Goal: Transaction & Acquisition: Purchase product/service

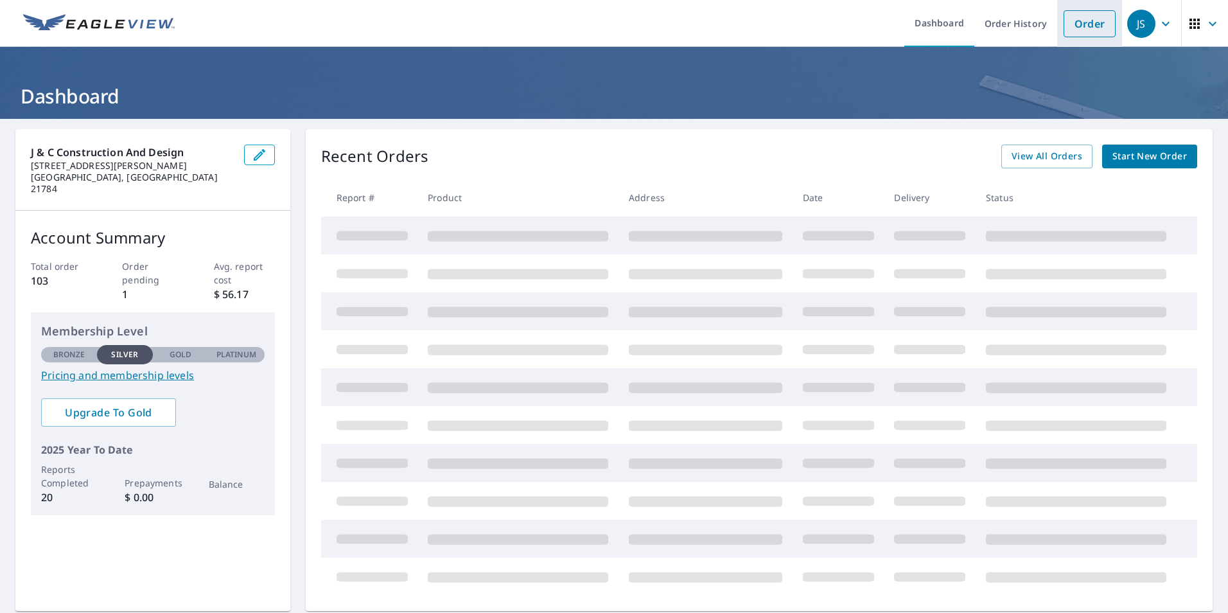
click at [1084, 29] on link "Order" at bounding box center [1090, 23] width 52 height 27
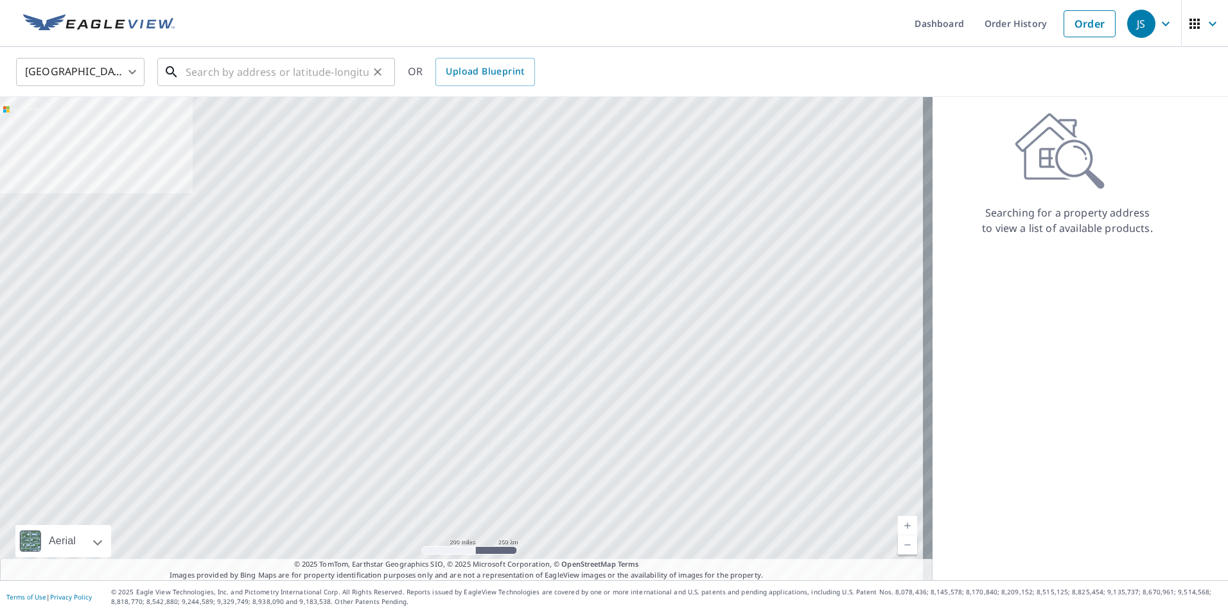
click at [323, 77] on input "text" at bounding box center [277, 72] width 183 height 36
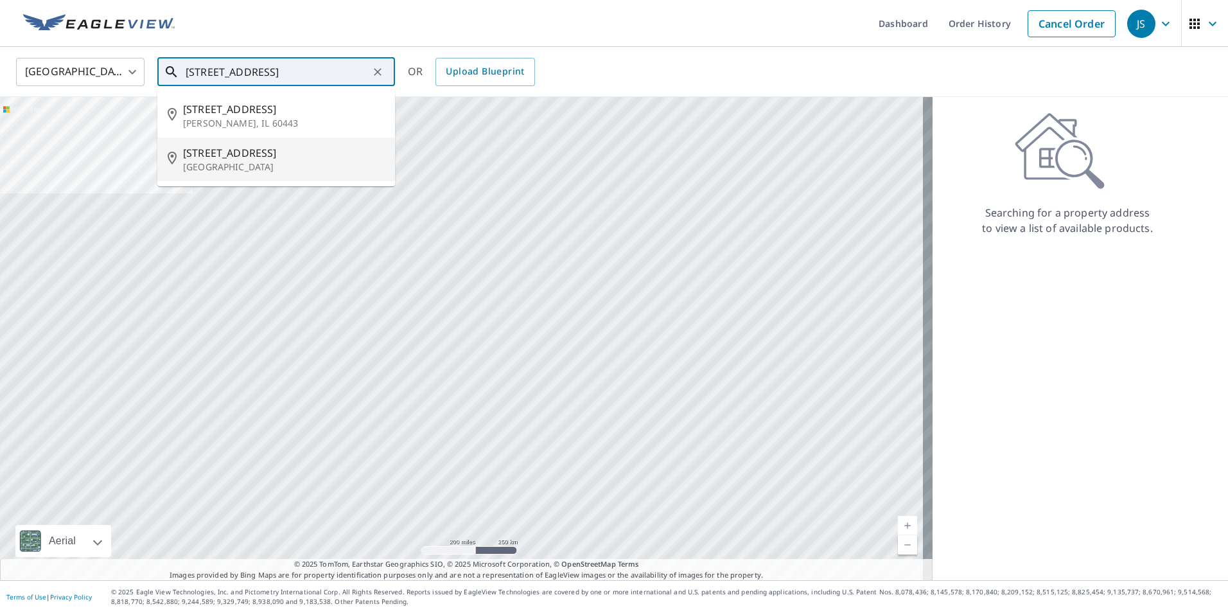
click at [270, 166] on p "[GEOGRAPHIC_DATA]" at bounding box center [284, 167] width 202 height 13
type input "[STREET_ADDRESS]"
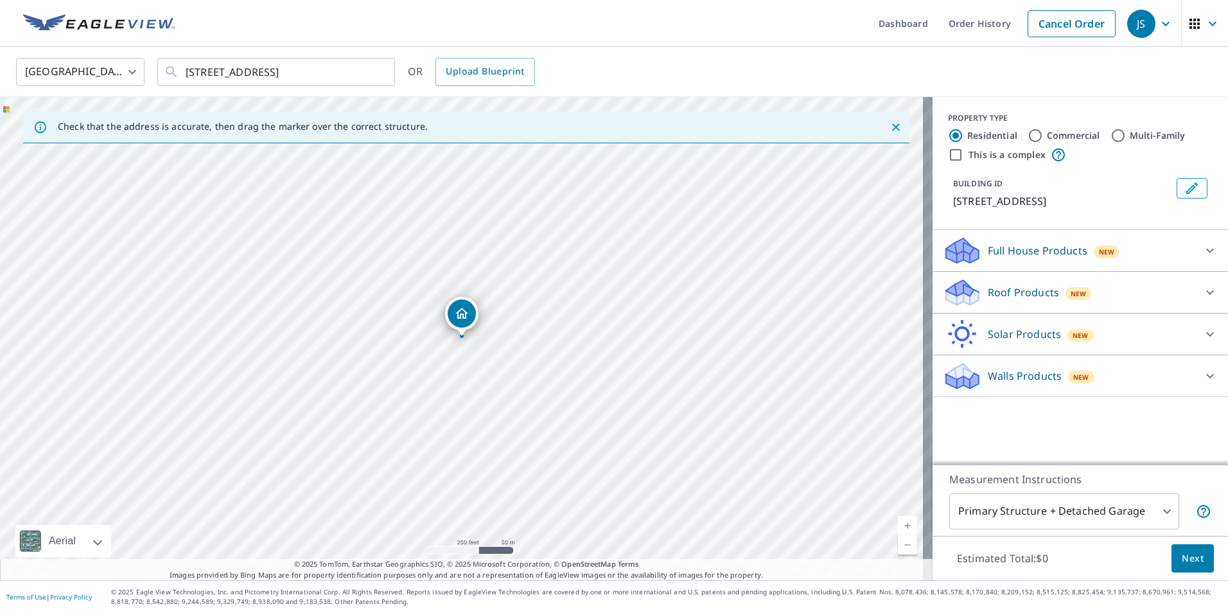
click at [1020, 290] on p "Roof Products" at bounding box center [1023, 292] width 71 height 15
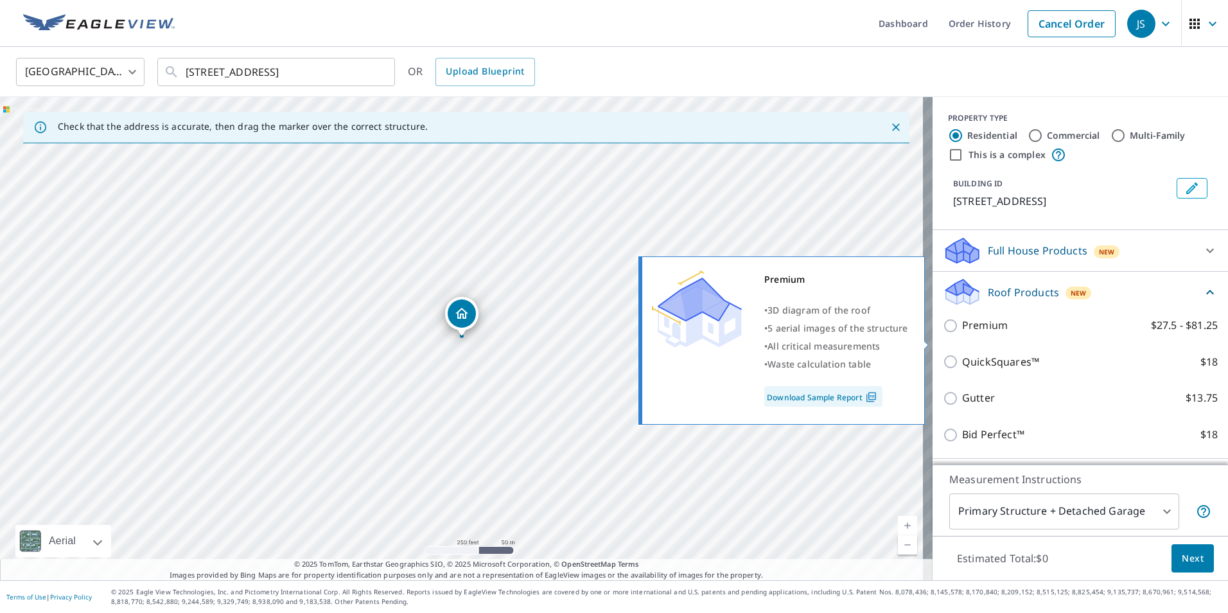
click at [962, 333] on p "Premium" at bounding box center [985, 325] width 46 height 16
click at [962, 333] on input "Premium $27.5 - $81.25" at bounding box center [952, 325] width 19 height 15
checkbox input "true"
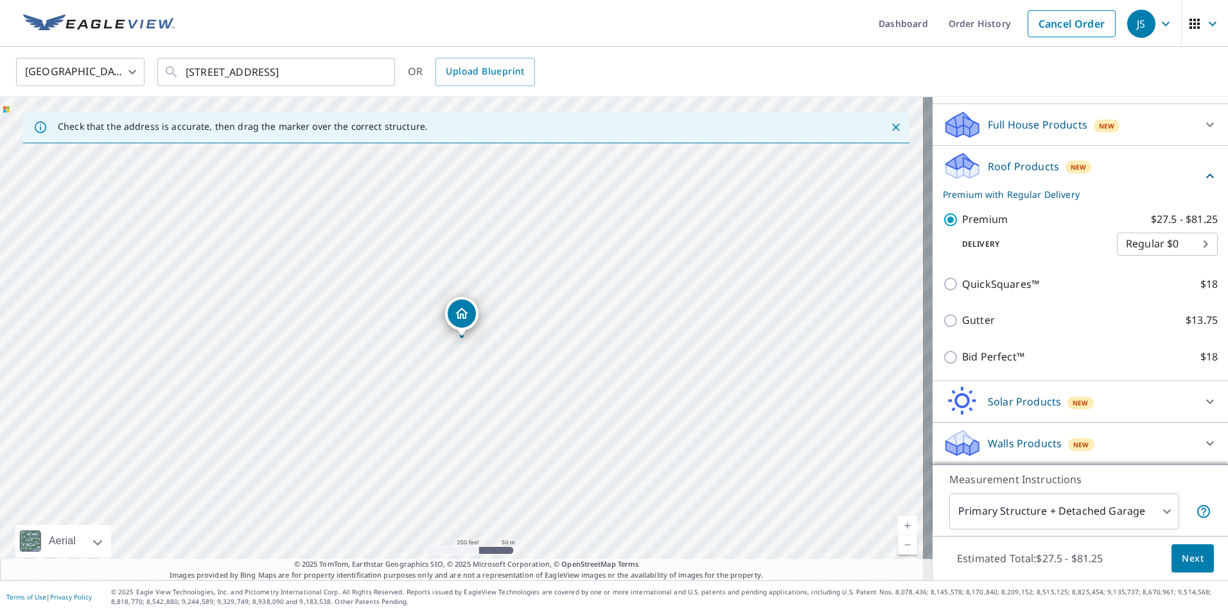
scroll to position [141, 0]
click at [1186, 564] on span "Next" at bounding box center [1193, 559] width 22 height 16
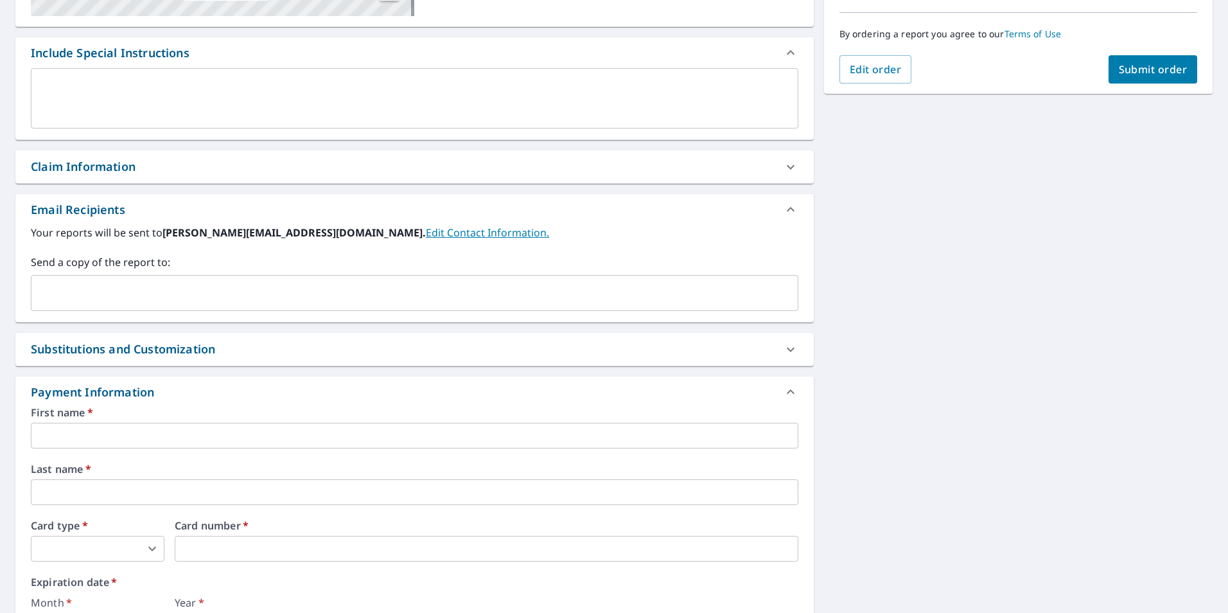
scroll to position [321, 0]
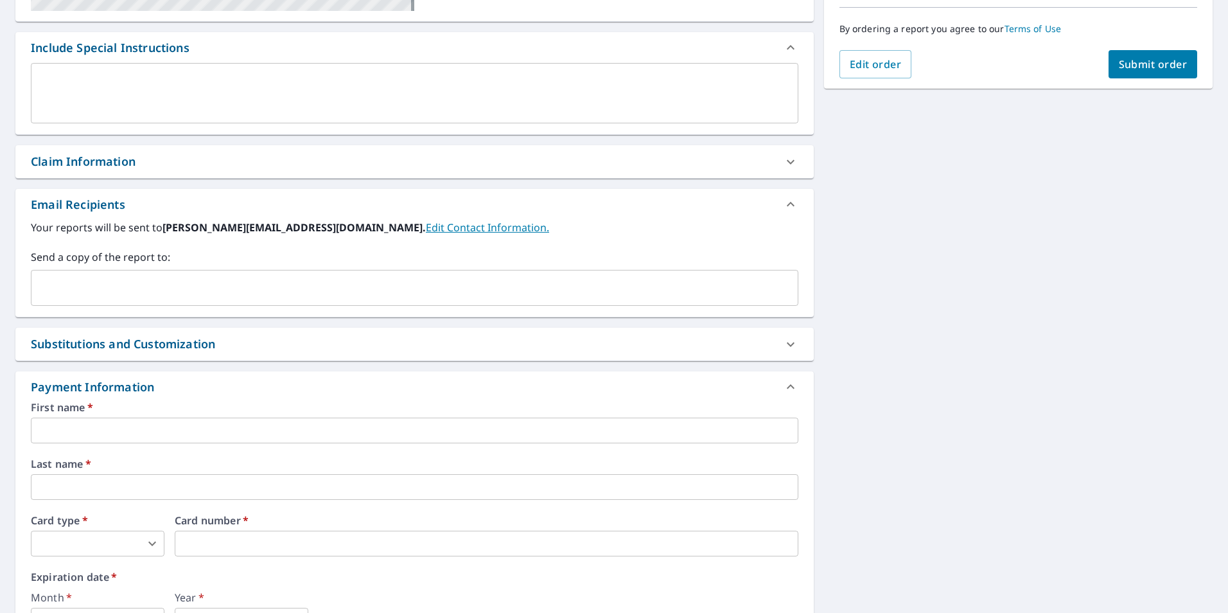
click at [110, 162] on div "Claim Information" at bounding box center [83, 161] width 105 height 17
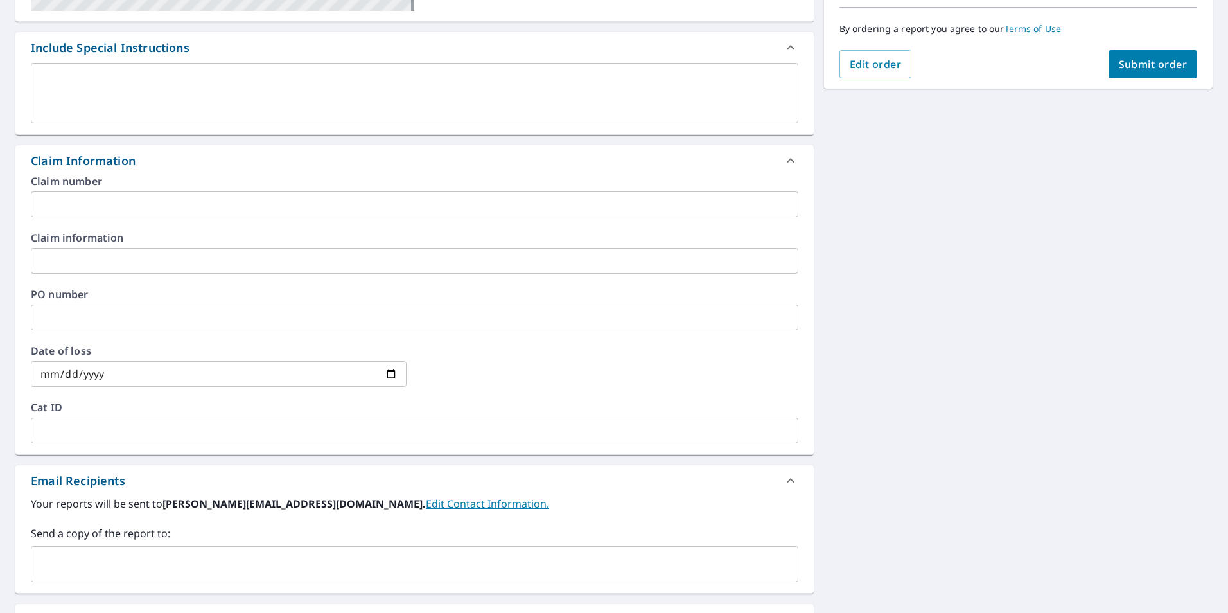
click at [125, 201] on input "text" at bounding box center [415, 204] width 768 height 26
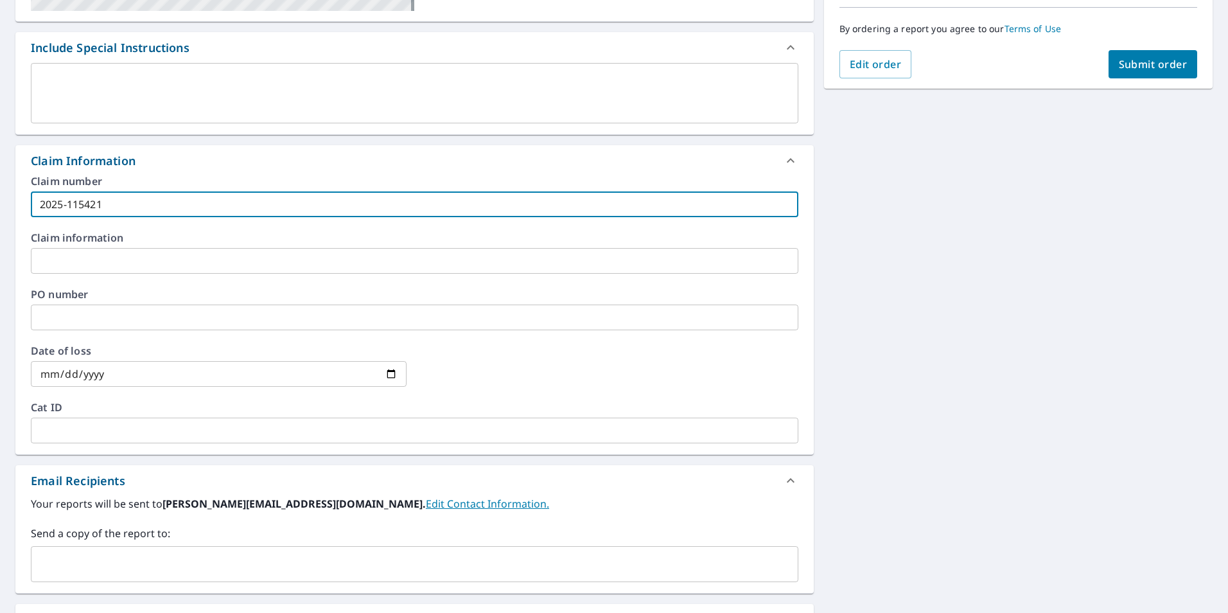
type input "2025-115421"
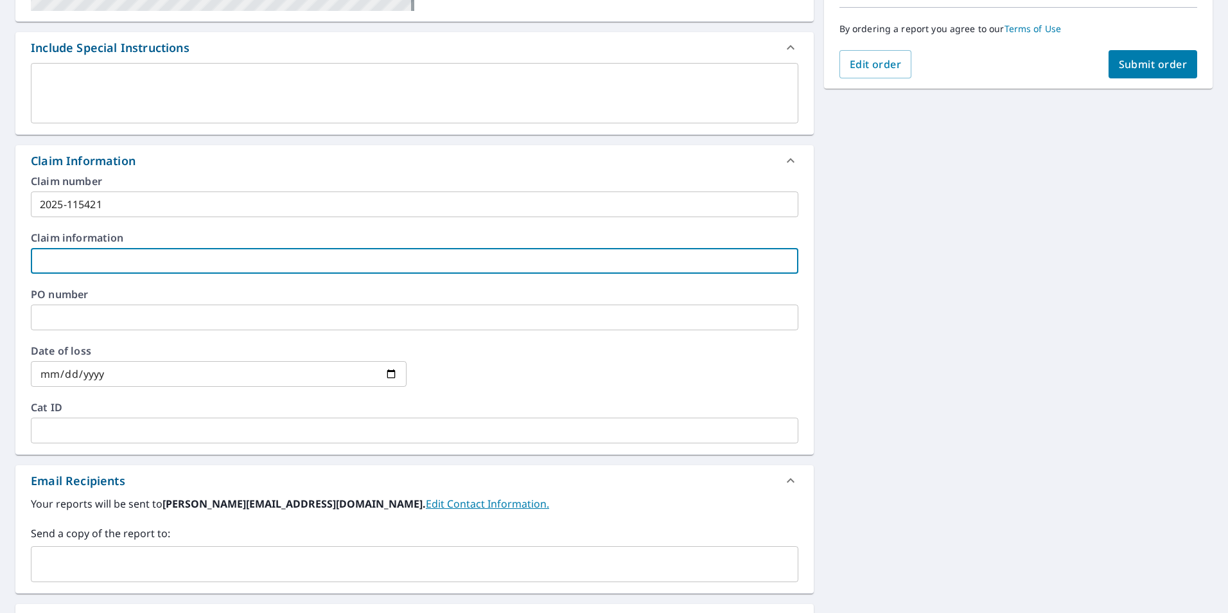
click at [150, 262] on input "text" at bounding box center [415, 261] width 768 height 26
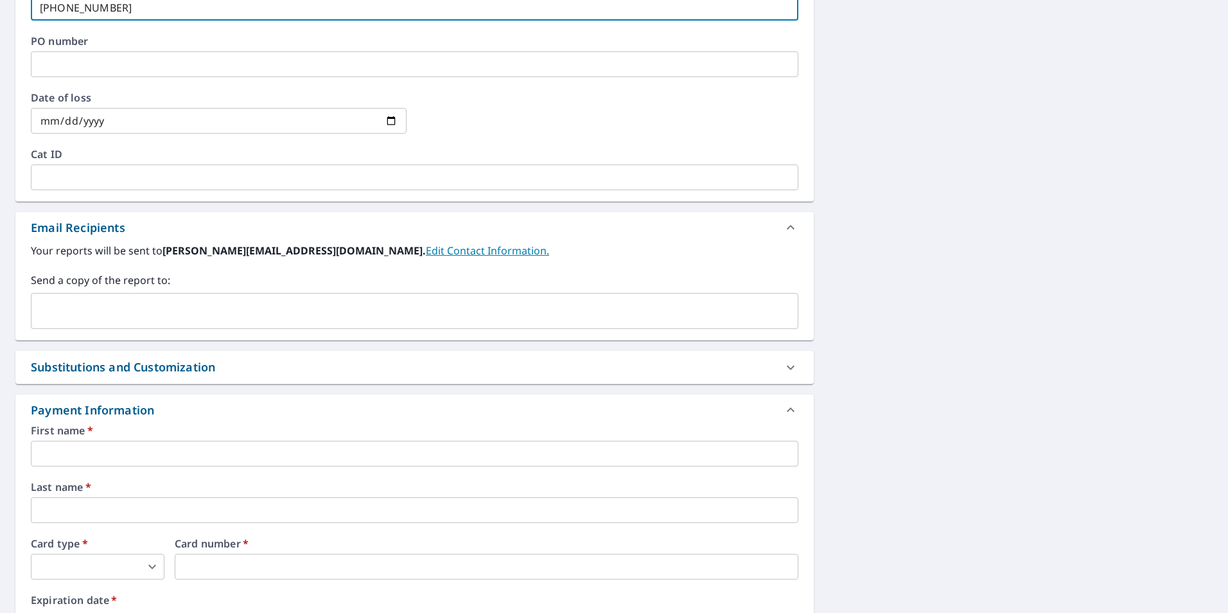
scroll to position [578, 0]
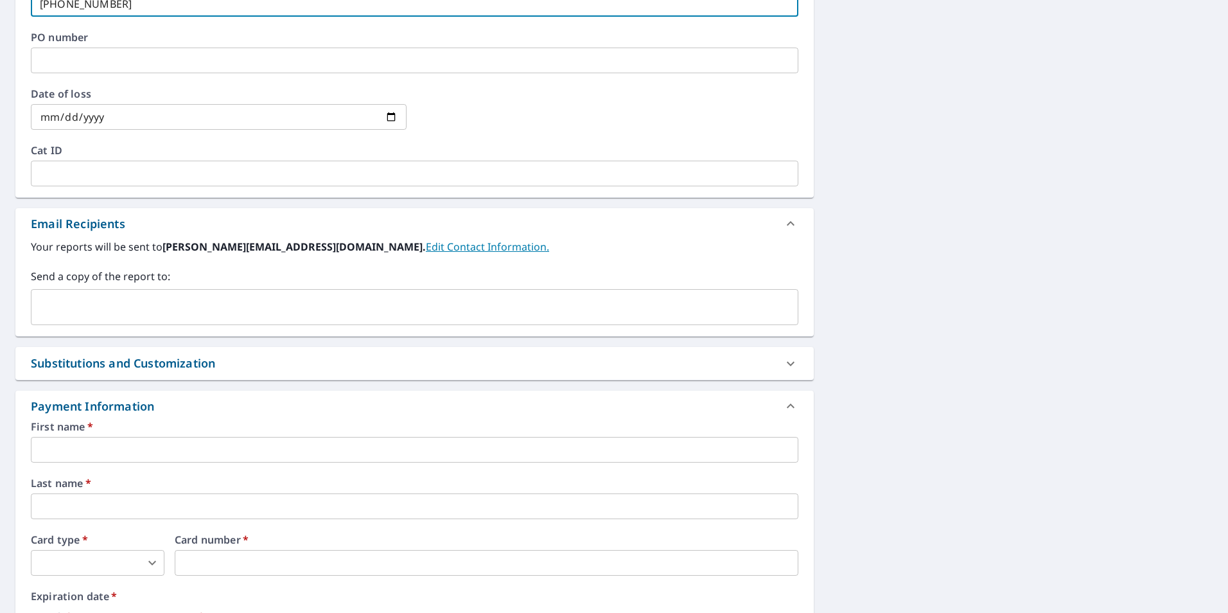
type input "[PHONE_NUMBER]"
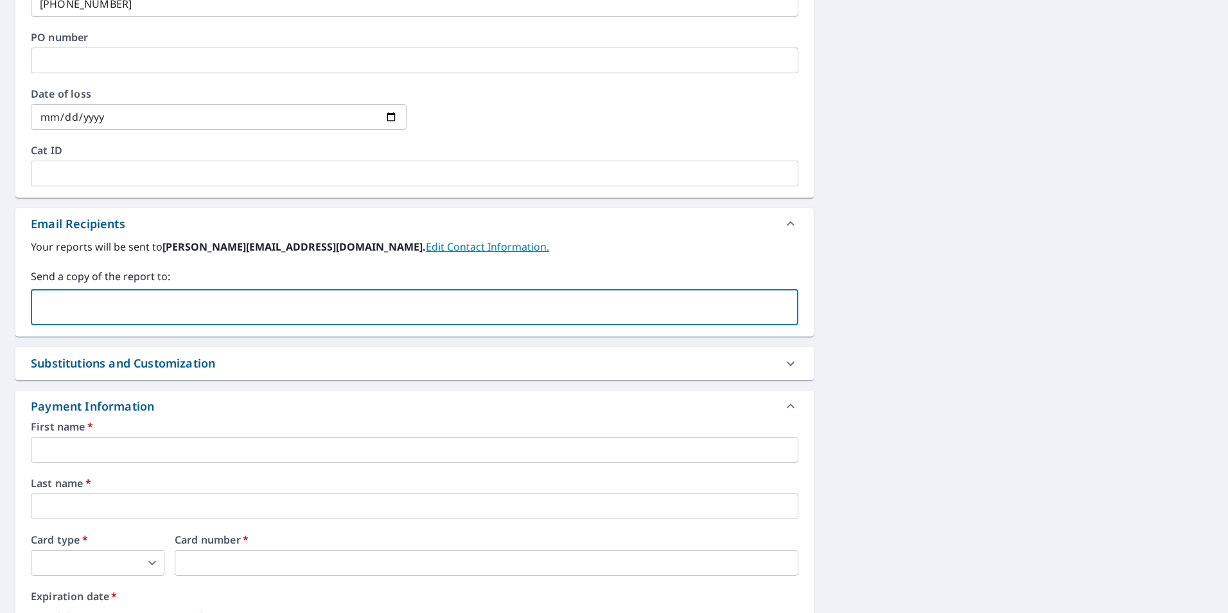
click at [229, 303] on input "text" at bounding box center [405, 307] width 737 height 24
type input "[EMAIL_ADDRESS][DOMAIN_NAME]"
type input "[PERSON_NAME][EMAIL_ADDRESS][DOMAIN_NAME]"
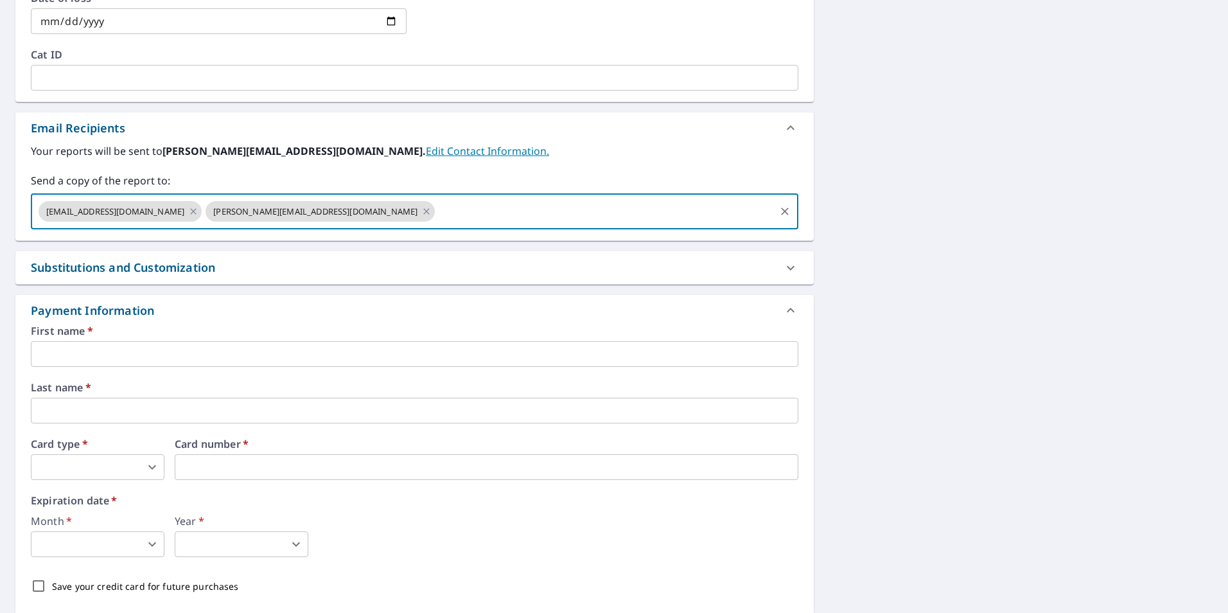
scroll to position [755, 0]
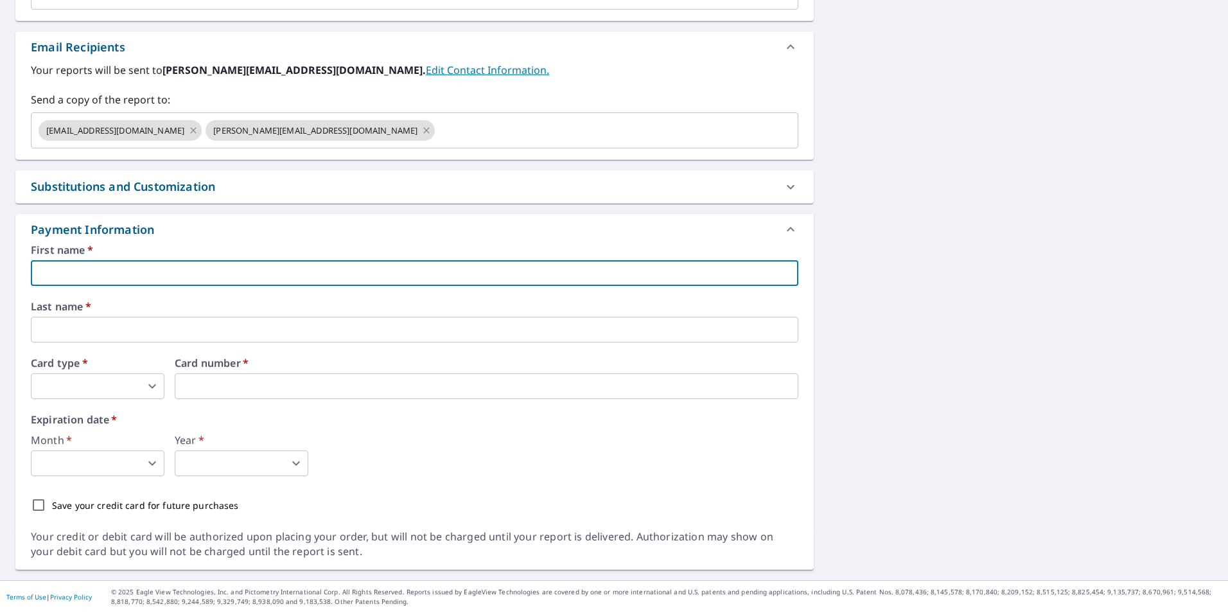
click at [208, 270] on input "text" at bounding box center [415, 273] width 768 height 26
type input "[PERSON_NAME]"
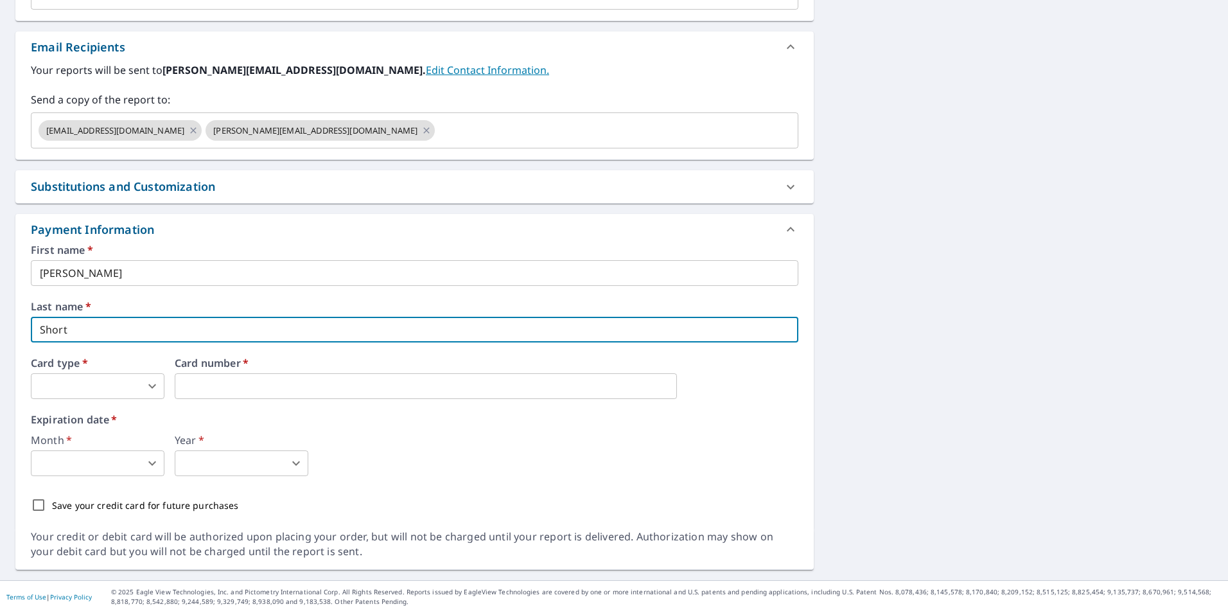
type input "Short"
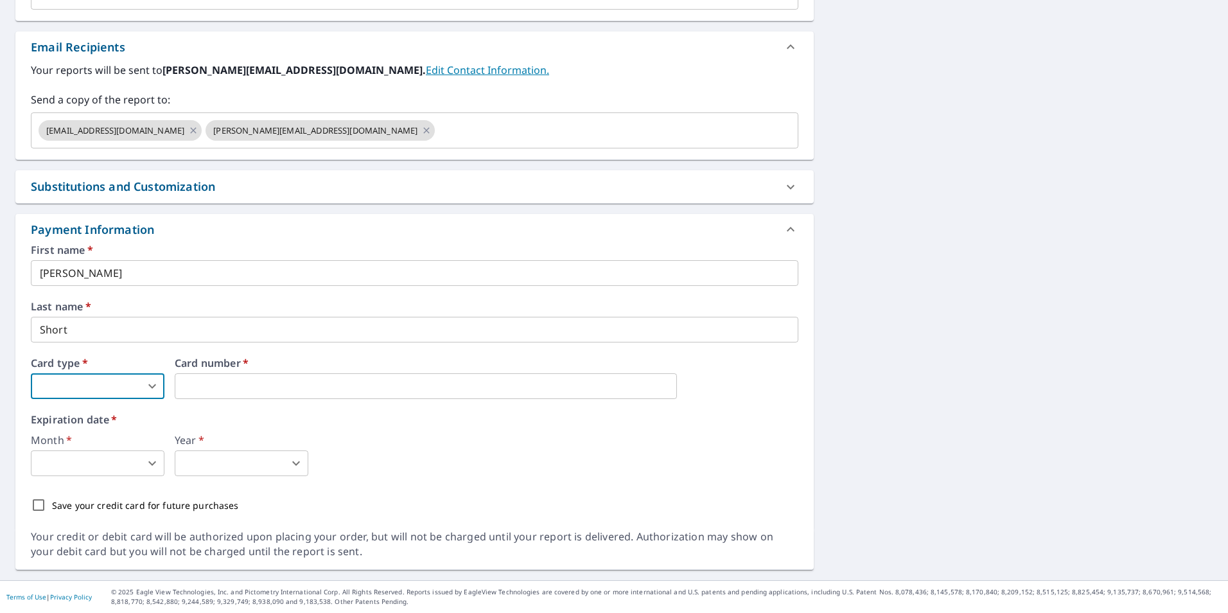
click at [155, 390] on body "JS JS Dashboard Order History Cancel Order JS Dashboard / Finalize Order Finali…" at bounding box center [614, 306] width 1228 height 613
click at [103, 425] on li "American Express" at bounding box center [98, 415] width 134 height 23
click at [128, 386] on body "JS JS Dashboard Order History Cancel Order JS Dashboard / Finalize Order Finali…" at bounding box center [614, 306] width 1228 height 613
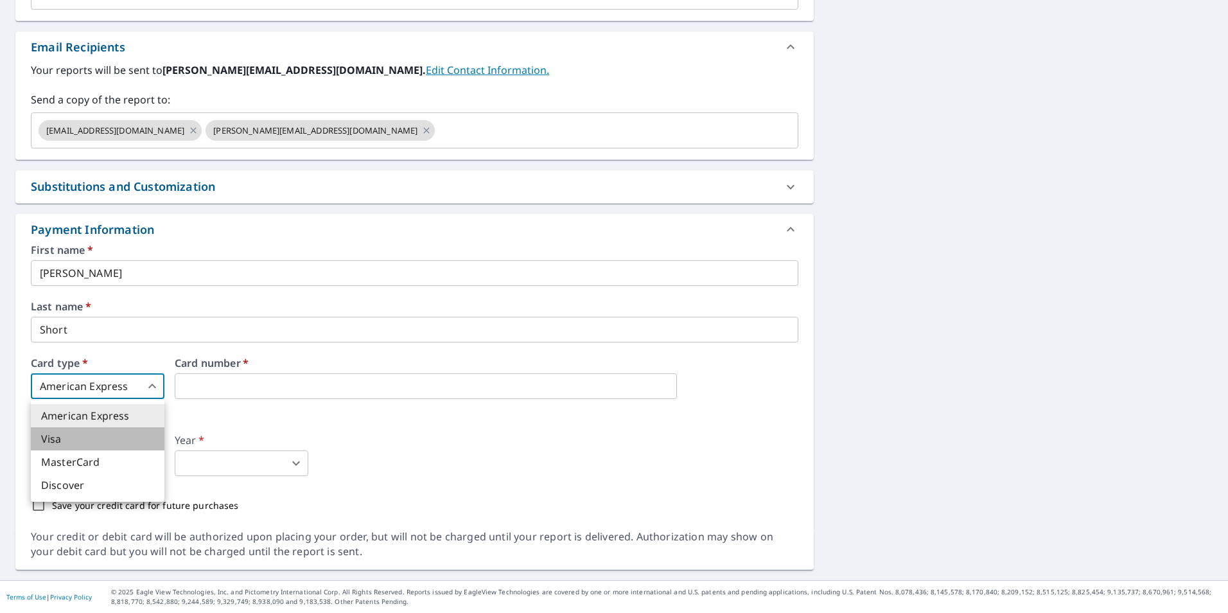
click at [96, 441] on li "Visa" at bounding box center [98, 438] width 134 height 23
type input "2"
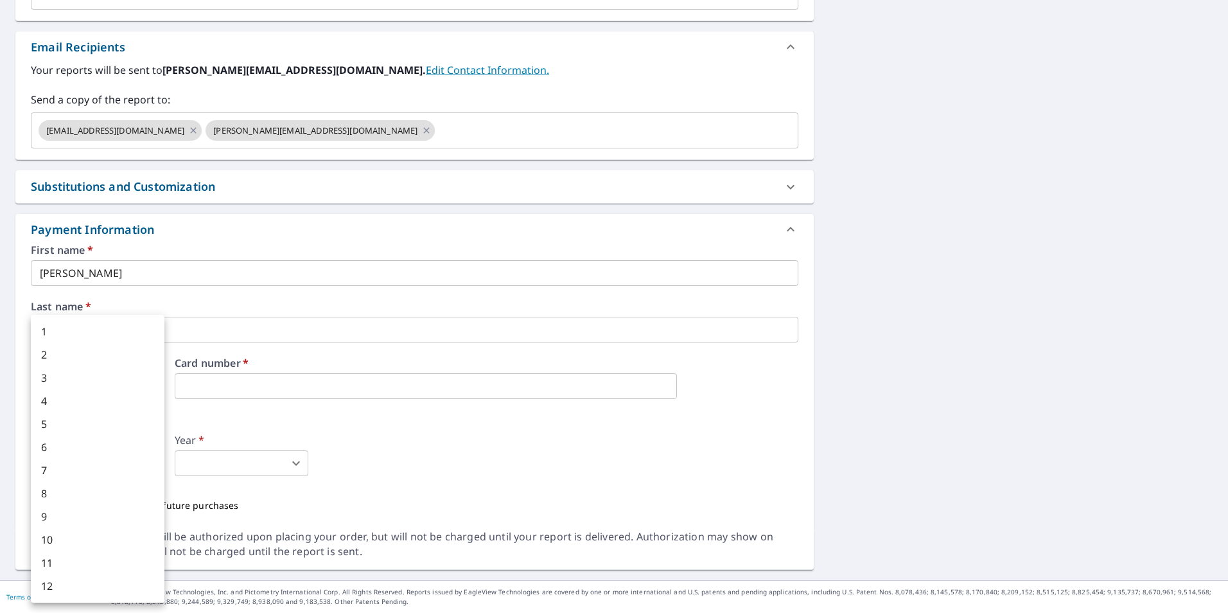
click at [129, 467] on body "JS JS Dashboard Order History Cancel Order JS Dashboard / Finalize Order Finali…" at bounding box center [614, 306] width 1228 height 613
click at [73, 400] on li "4" at bounding box center [98, 400] width 134 height 23
type input "4"
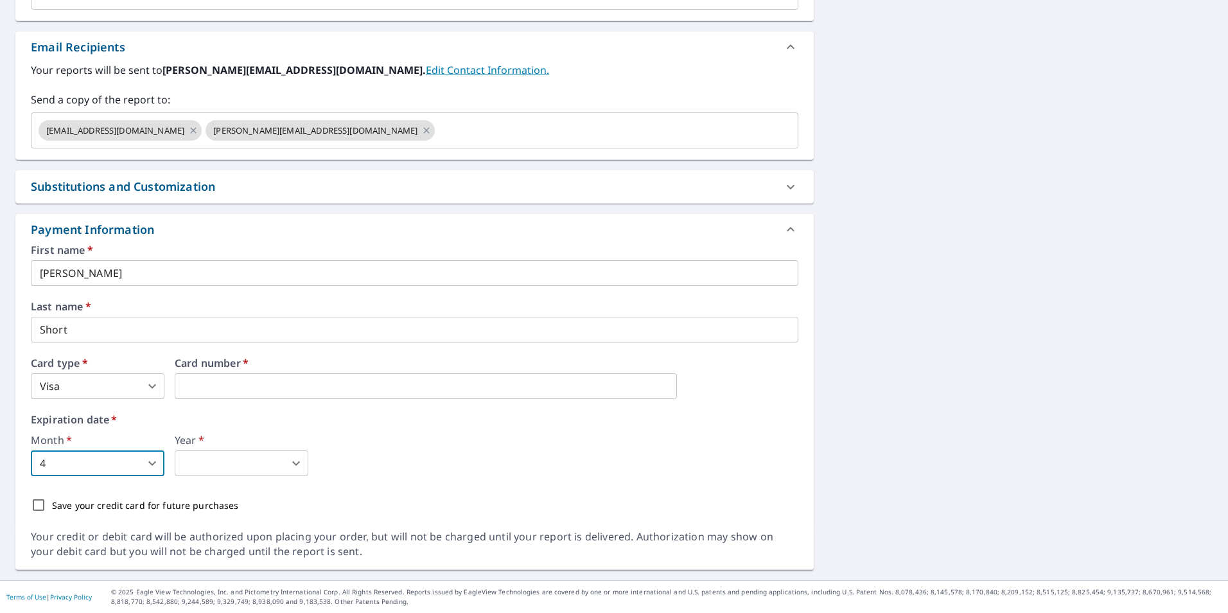
click at [234, 468] on body "JS JS Dashboard Order History Cancel Order JS Dashboard / Finalize Order Finali…" at bounding box center [614, 306] width 1228 height 613
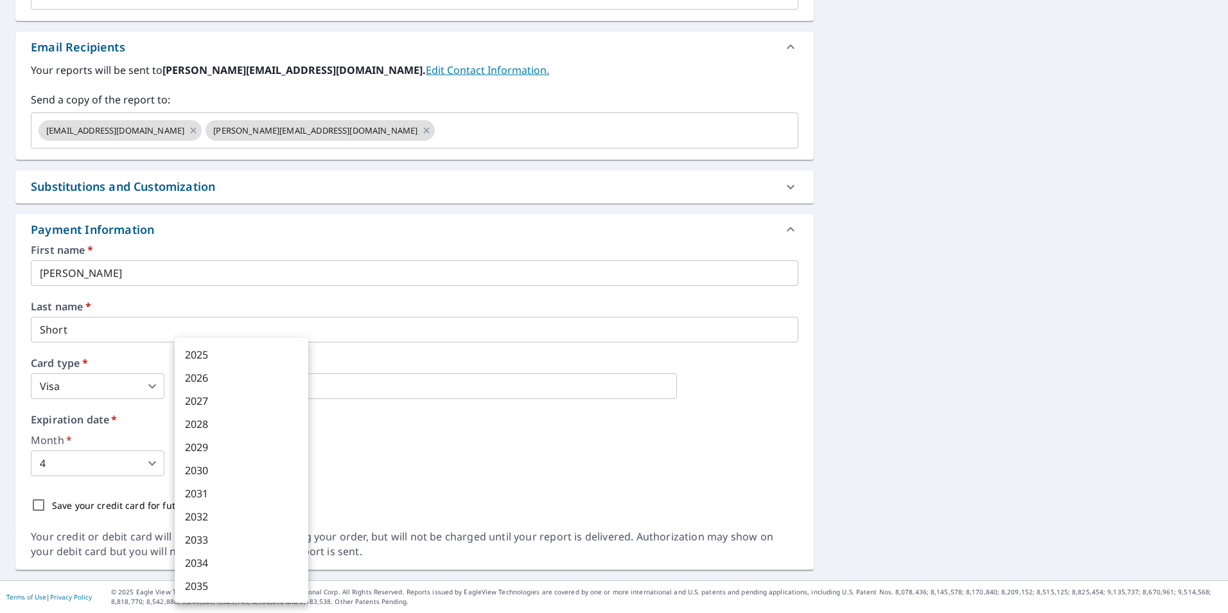
click at [229, 423] on li "2028" at bounding box center [242, 423] width 134 height 23
type input "2028"
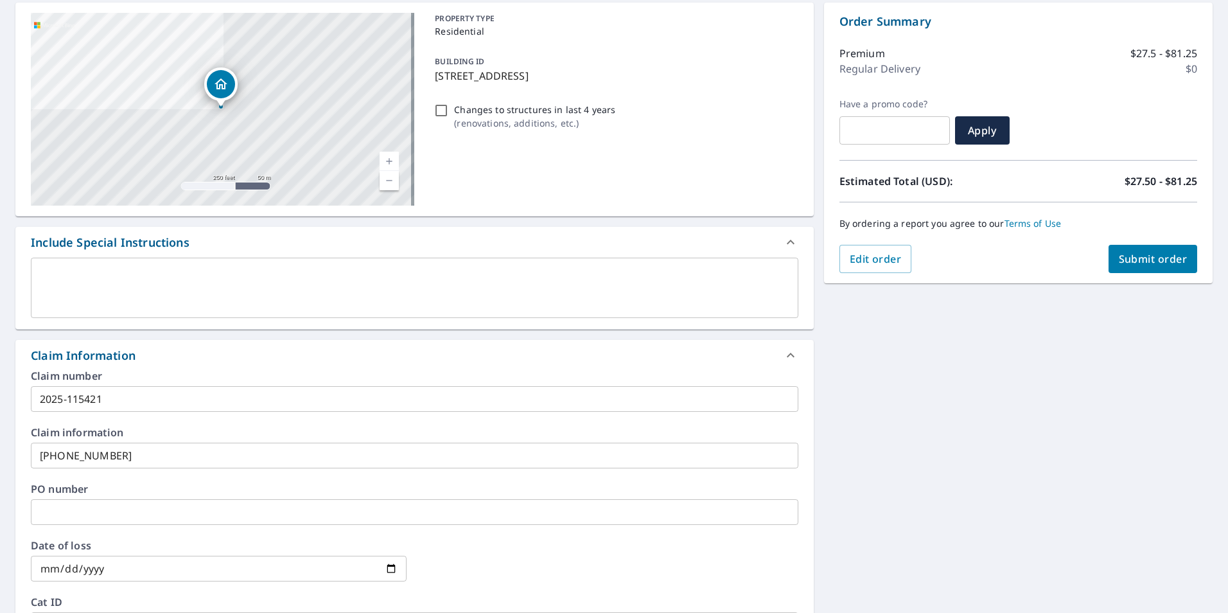
scroll to position [112, 0]
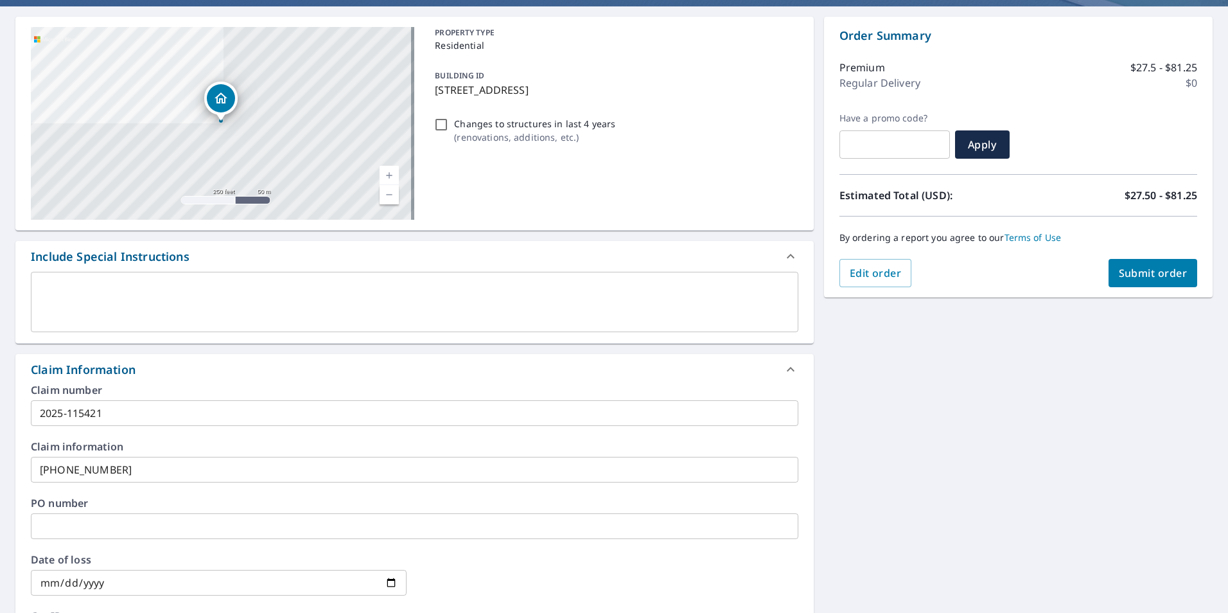
click at [917, 148] on input "text" at bounding box center [895, 145] width 110 height 36
type input "coupon25"
click at [968, 136] on button "Apply" at bounding box center [982, 144] width 55 height 28
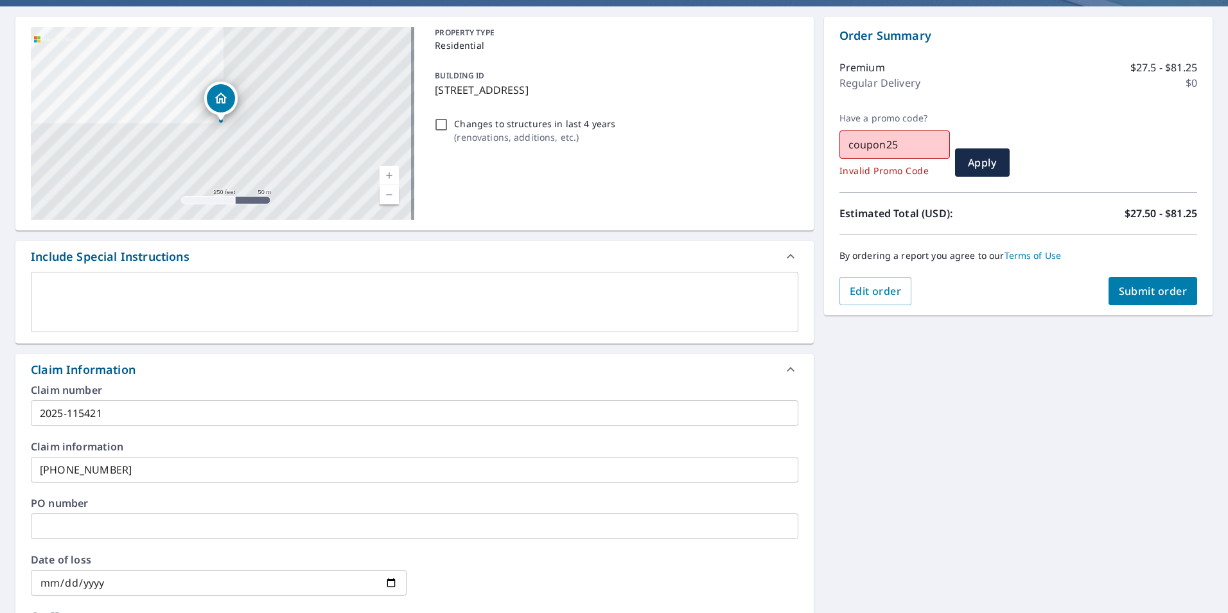
click at [1145, 296] on span "Submit order" at bounding box center [1153, 291] width 69 height 14
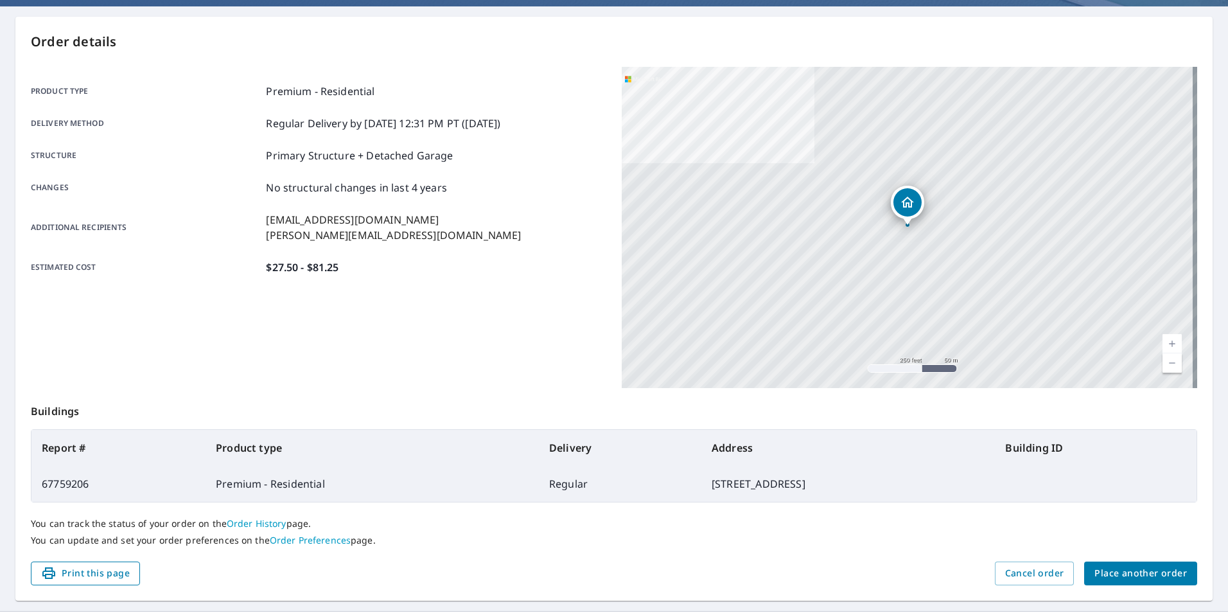
click at [118, 575] on span "Print this page" at bounding box center [85, 573] width 89 height 16
drag, startPoint x: 545, startPoint y: 288, endPoint x: 550, endPoint y: 298, distance: 10.6
click at [545, 288] on div "Product type Premium - Residential Delivery method Regular Delivery by [DATE] 1…" at bounding box center [319, 179] width 576 height 225
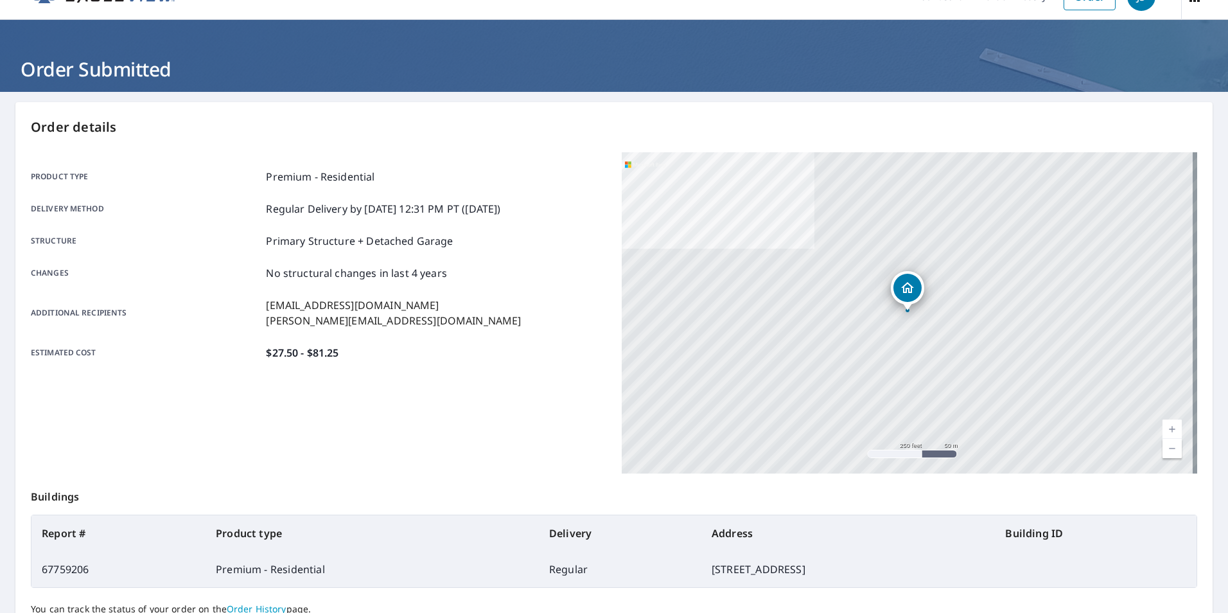
scroll to position [0, 0]
